Goal: Task Accomplishment & Management: Use online tool/utility

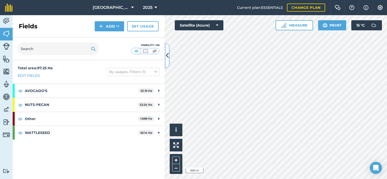
click at [168, 57] on icon at bounding box center [167, 55] width 3 height 9
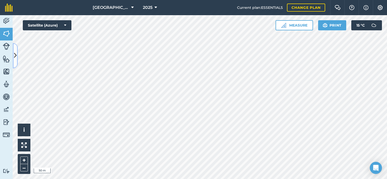
click at [16, 55] on icon at bounding box center [15, 55] width 3 height 9
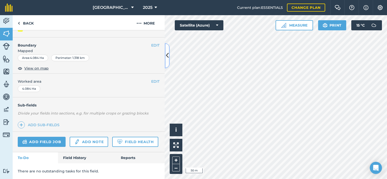
scroll to position [72, 0]
click at [50, 137] on link "Add field job" at bounding box center [42, 142] width 48 height 10
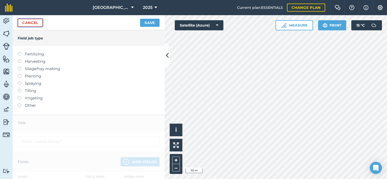
click at [27, 25] on link "Cancel" at bounding box center [30, 23] width 25 height 8
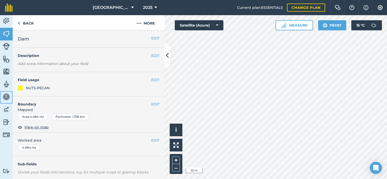
click at [10, 95] on img at bounding box center [6, 97] width 7 height 8
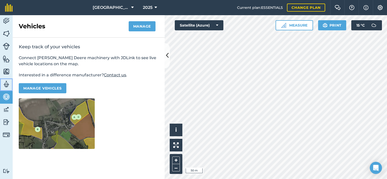
click at [7, 86] on img at bounding box center [6, 85] width 7 height 8
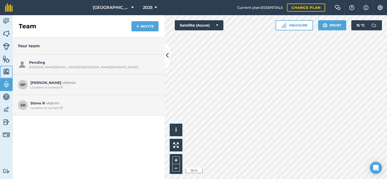
click at [4, 70] on img at bounding box center [6, 72] width 7 height 8
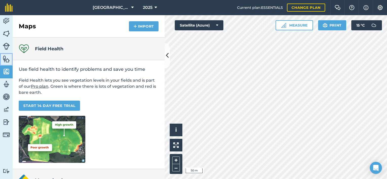
click at [7, 54] on link "Features" at bounding box center [6, 59] width 13 height 13
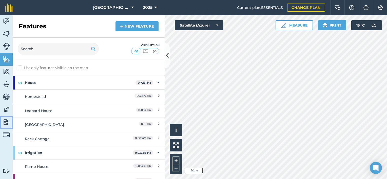
click at [7, 122] on img at bounding box center [6, 122] width 7 height 8
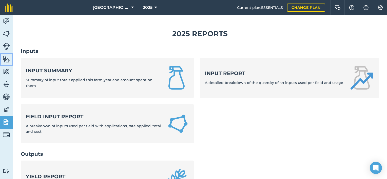
click at [6, 58] on img at bounding box center [6, 59] width 7 height 8
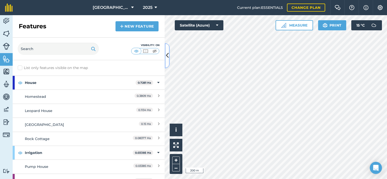
click at [169, 52] on button at bounding box center [167, 55] width 5 height 25
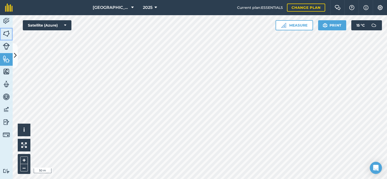
click at [8, 33] on img at bounding box center [6, 34] width 7 height 8
click at [15, 55] on icon at bounding box center [15, 55] width 3 height 9
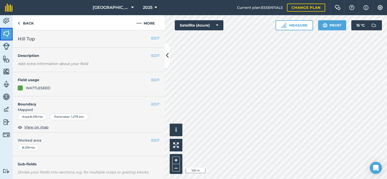
click at [5, 35] on img at bounding box center [6, 34] width 7 height 8
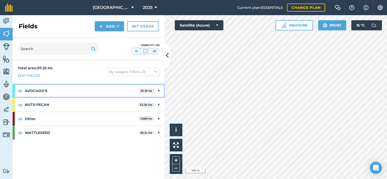
click at [157, 91] on div "AVOCADO'S 23.19 Ha" at bounding box center [89, 91] width 152 height 14
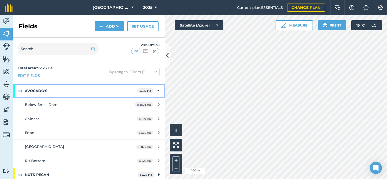
click at [157, 89] on icon at bounding box center [158, 91] width 2 height 6
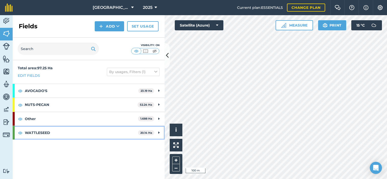
click at [159, 135] on icon at bounding box center [158, 133] width 1 height 6
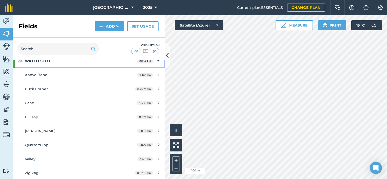
scroll to position [47, 0]
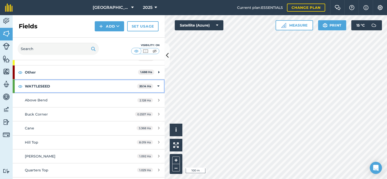
click at [157, 86] on icon at bounding box center [158, 87] width 2 height 6
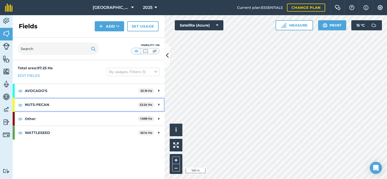
click at [157, 106] on div "NUTS-PECAN 52.24 Ha" at bounding box center [89, 105] width 152 height 14
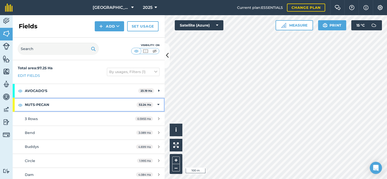
click at [157, 107] on icon at bounding box center [158, 105] width 2 height 6
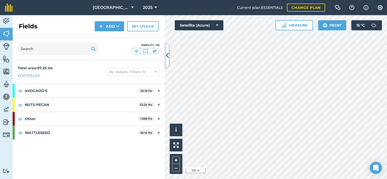
click at [169, 61] on button at bounding box center [167, 55] width 5 height 25
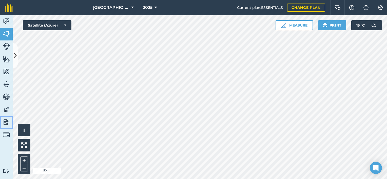
click at [9, 124] on img at bounding box center [6, 122] width 7 height 8
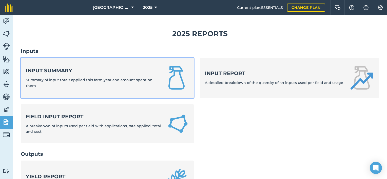
drag, startPoint x: 50, startPoint y: 69, endPoint x: 68, endPoint y: 71, distance: 17.6
click at [51, 69] on strong "Input summary" at bounding box center [92, 70] width 132 height 7
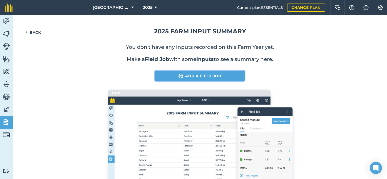
click at [182, 77] on link "Add a Field Job" at bounding box center [200, 76] width 90 height 10
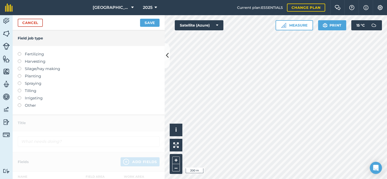
click at [21, 69] on li "Silage/hay making" at bounding box center [89, 69] width 142 height 6
click at [19, 67] on label at bounding box center [21, 67] width 7 height 0
type input "Silage/hay making"
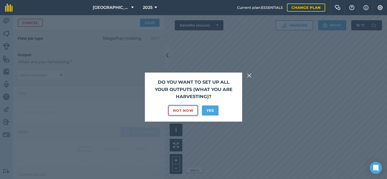
click at [191, 111] on button "Not Now" at bounding box center [182, 111] width 29 height 10
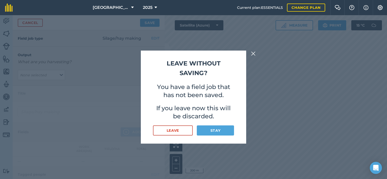
click at [253, 53] on img at bounding box center [253, 54] width 5 height 6
click at [217, 131] on button "Stay" at bounding box center [215, 131] width 37 height 10
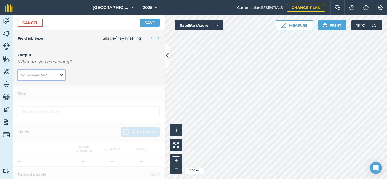
click at [38, 79] on button "None selected" at bounding box center [41, 75] width 47 height 10
click at [42, 86] on button "Add Output" at bounding box center [42, 86] width 46 height 7
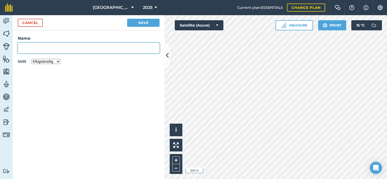
click at [49, 49] on input "Name" at bounding box center [89, 48] width 142 height 11
type input "Hay"
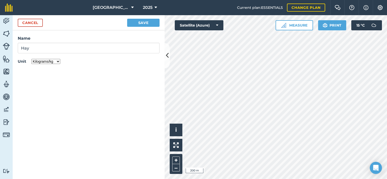
click at [49, 61] on select "Kilograms/kg Metric tonnes/t Litres/L Pounds/lb Imperial tons/t Gallons/gal Bus…" at bounding box center [45, 61] width 29 height 5
click at [31, 59] on select "Kilograms/kg Metric tonnes/t Litres/L Pounds/lb Imperial tons/t Gallons/gal Bus…" at bounding box center [45, 61] width 29 height 5
click at [136, 23] on button "Save" at bounding box center [143, 23] width 32 height 8
click at [30, 22] on button "Cancel" at bounding box center [30, 23] width 25 height 8
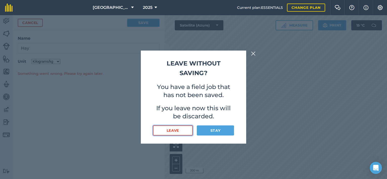
click at [179, 131] on button "Leave" at bounding box center [173, 131] width 40 height 10
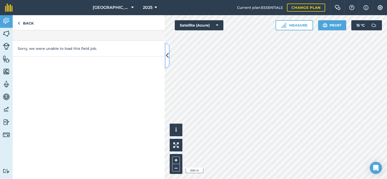
click at [169, 55] on button at bounding box center [167, 55] width 5 height 25
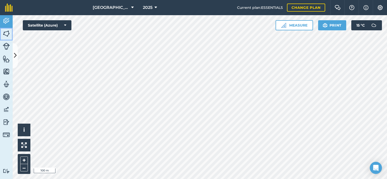
click at [3, 31] on img at bounding box center [6, 34] width 7 height 8
click at [92, 179] on html "[GEOGRAPHIC_DATA] 2025 Current plan : ESSENTIALS Change plan Farm Chat Help Inf…" at bounding box center [193, 89] width 387 height 179
click at [135, 0] on html "[GEOGRAPHIC_DATA] 2025 Current plan : ESSENTIALS Change plan Farm Chat Help Inf…" at bounding box center [193, 89] width 387 height 179
click at [4, 62] on img at bounding box center [6, 59] width 7 height 8
